Goal: Task Accomplishment & Management: Use online tool/utility

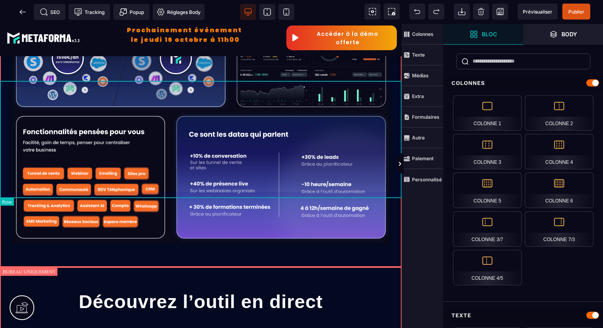
scroll to position [449, 0]
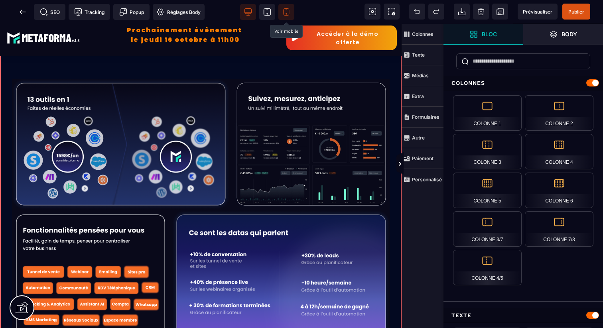
click at [291, 15] on span at bounding box center [286, 12] width 16 height 16
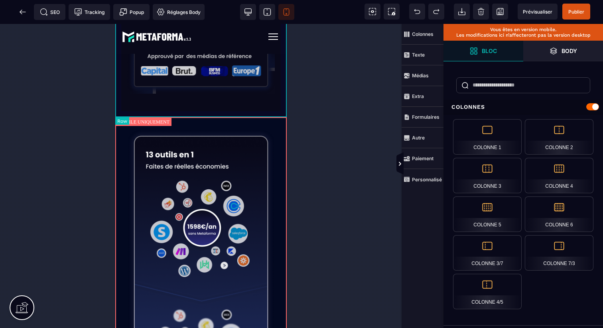
scroll to position [153, 0]
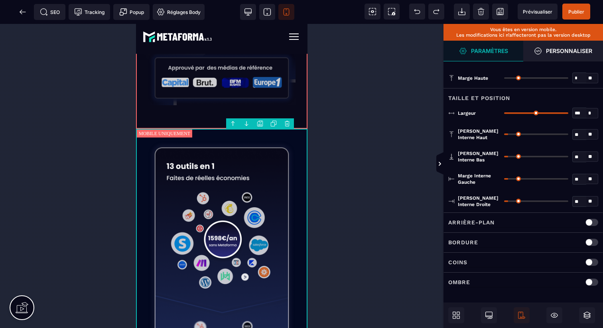
click at [262, 125] on body "B I U S A ******* Ajouter une colonne Row" at bounding box center [301, 164] width 603 height 328
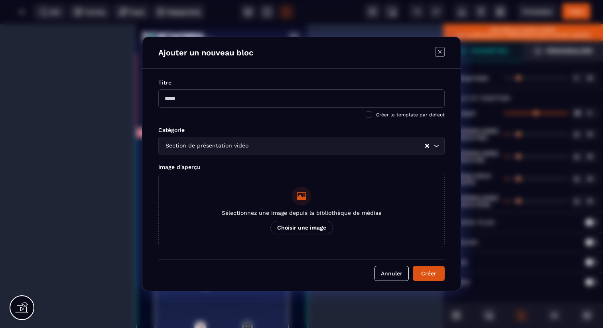
click at [249, 99] on input "Modal window" at bounding box center [301, 98] width 286 height 18
type input "**********"
click at [252, 144] on input "Search for option" at bounding box center [337, 146] width 174 height 9
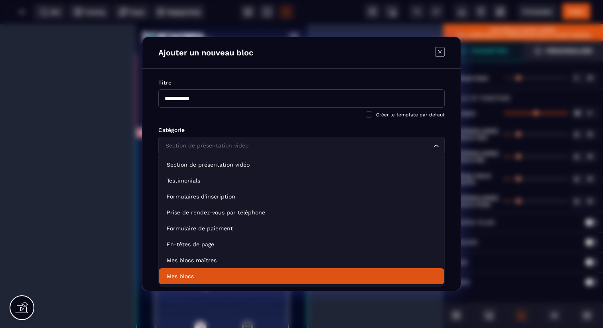
click at [221, 272] on p "Mes blocs" at bounding box center [302, 276] width 270 height 8
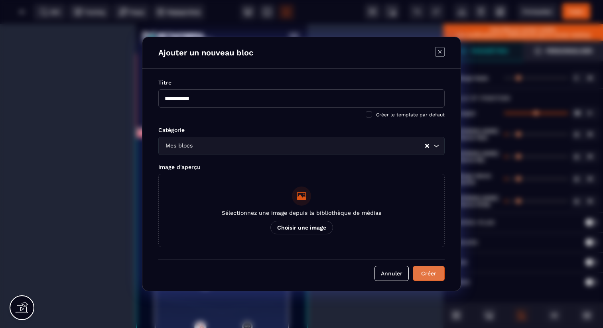
click at [419, 274] on button "Créer" at bounding box center [429, 273] width 32 height 15
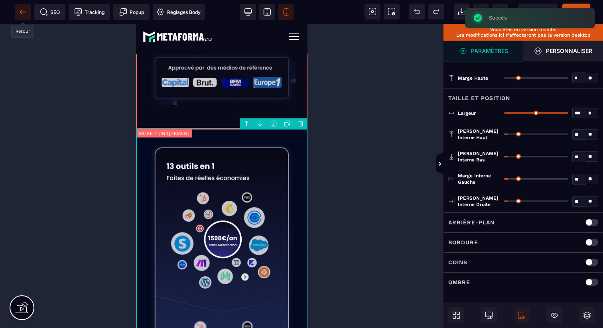
click at [20, 7] on span at bounding box center [23, 12] width 16 height 16
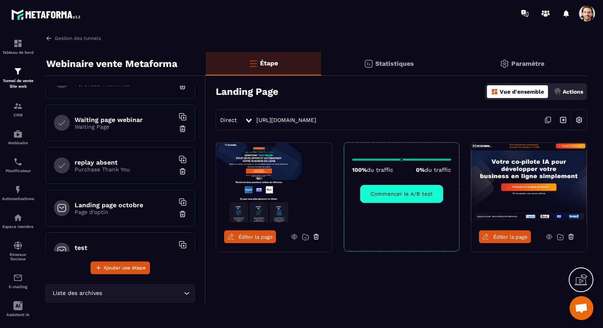
scroll to position [346, 0]
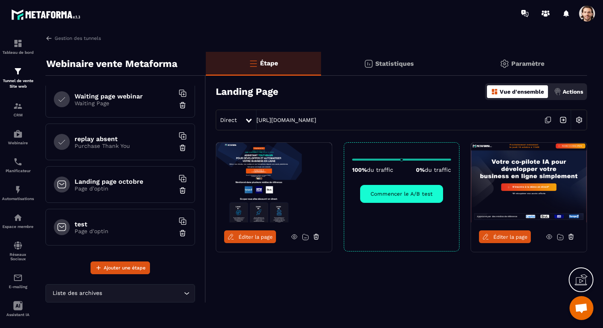
click at [131, 238] on div "test Page d'optin" at bounding box center [120, 227] width 150 height 37
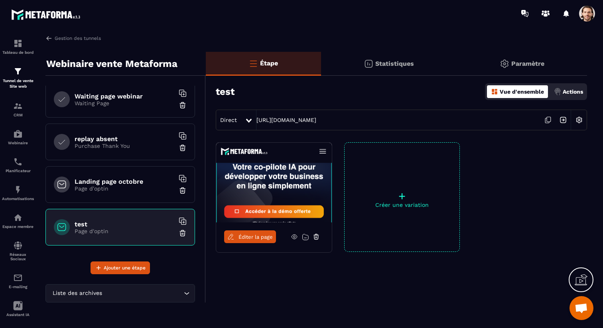
click at [259, 236] on span "Éditer la page" at bounding box center [255, 237] width 34 height 6
